Goal: Task Accomplishment & Management: Use online tool/utility

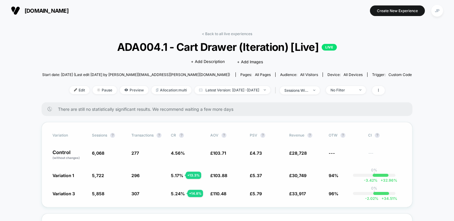
scroll to position [15, 0]
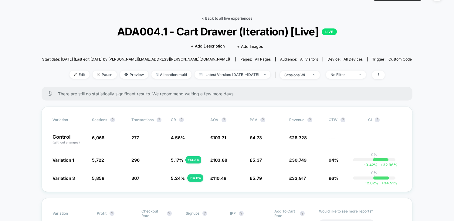
click at [241, 17] on link "< Back to all live experiences" at bounding box center [227, 18] width 50 height 5
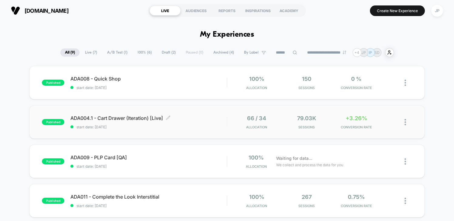
click at [196, 118] on span "ADA004.1 - Cart Drawer (Iteration) [Live] Click to edit experience details" at bounding box center [148, 118] width 156 height 6
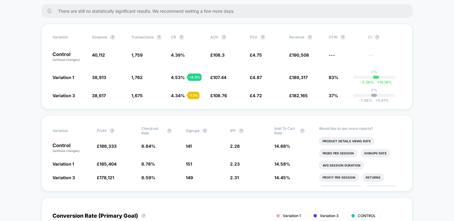
scroll to position [110, 0]
